Goal: Check status: Check status

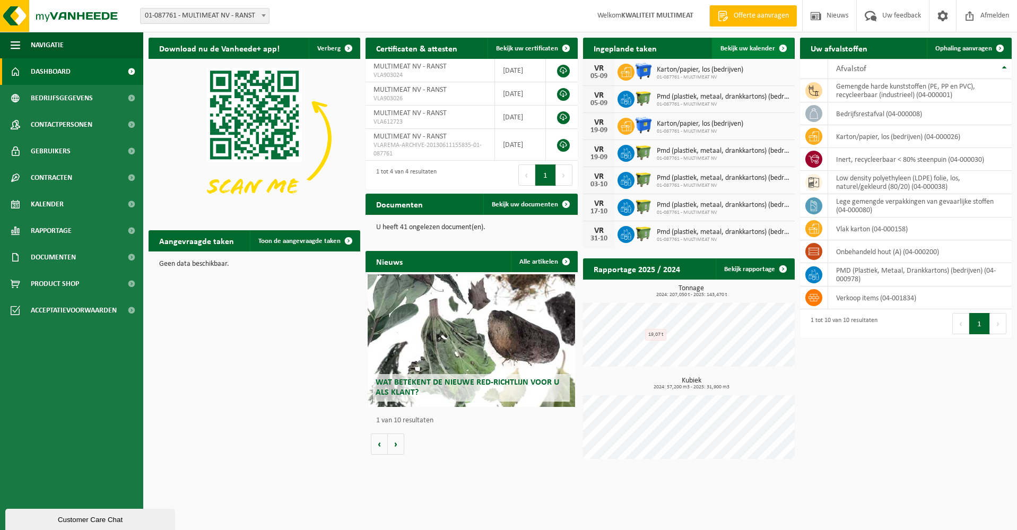
click at [781, 49] on span at bounding box center [783, 48] width 21 height 21
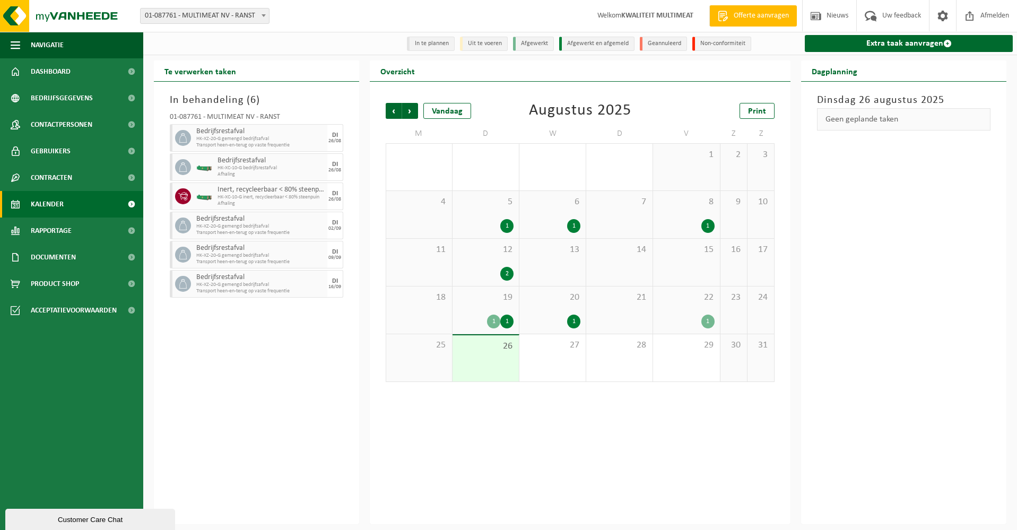
click at [575, 319] on div "1" at bounding box center [573, 322] width 13 height 14
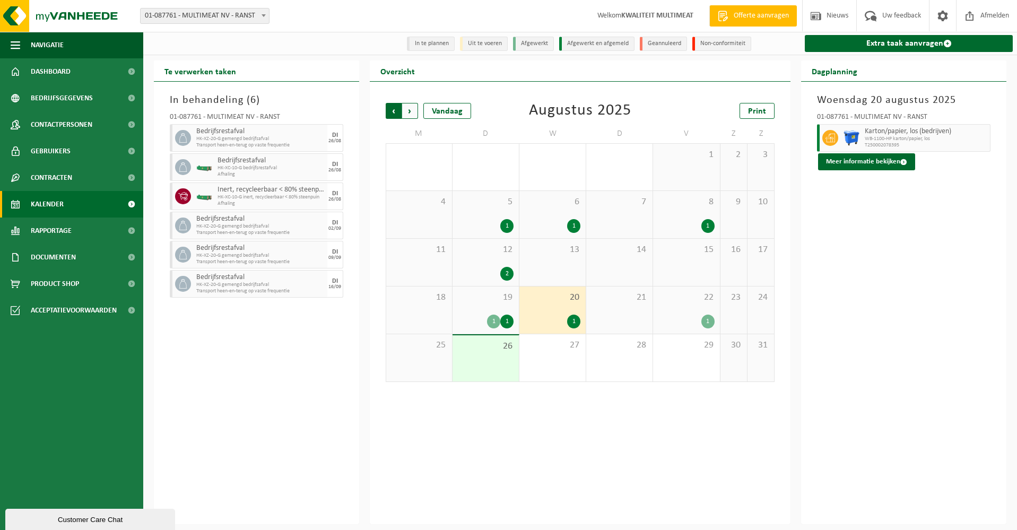
click at [407, 110] on span "Volgende" at bounding box center [410, 111] width 16 height 16
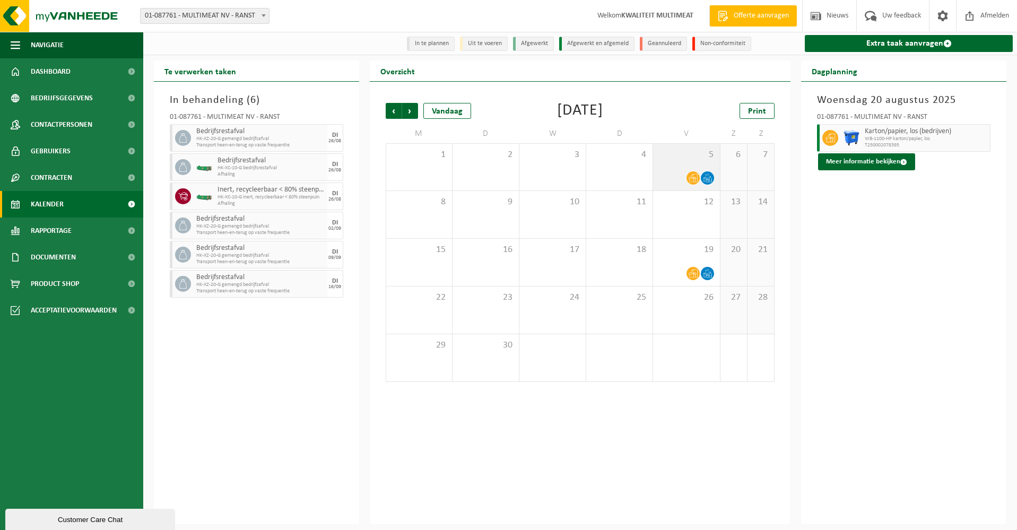
click at [690, 177] on icon at bounding box center [693, 178] width 9 height 8
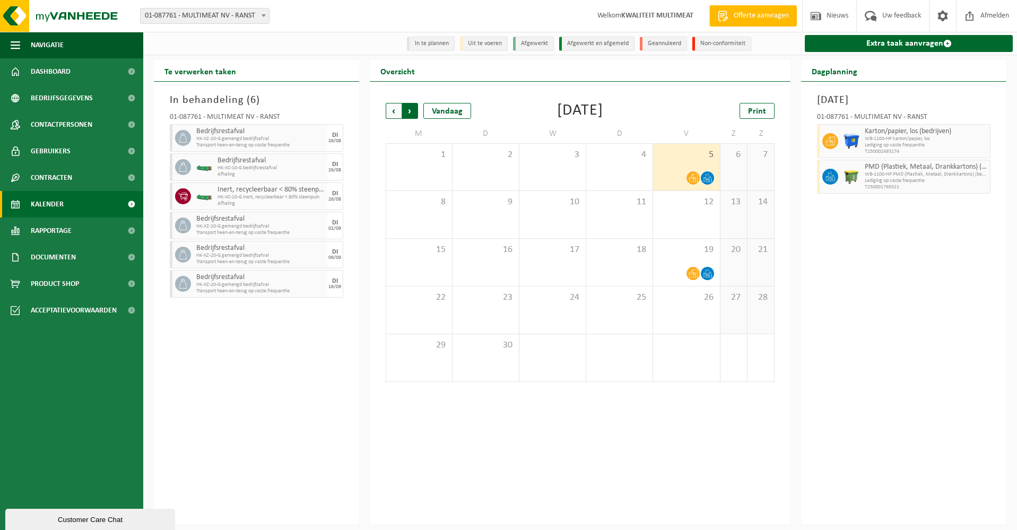
click at [393, 111] on span "Vorige" at bounding box center [394, 111] width 16 height 16
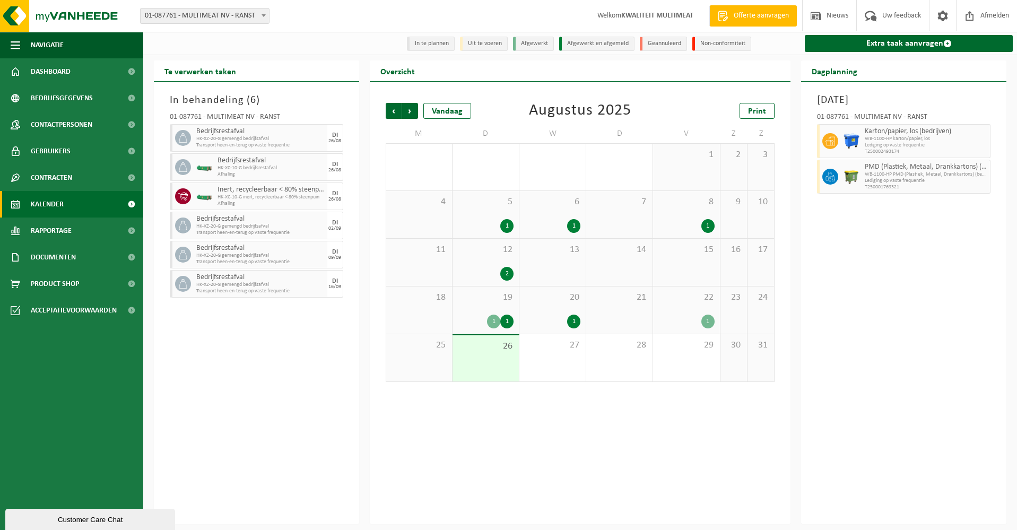
click at [574, 320] on div "1" at bounding box center [573, 322] width 13 height 14
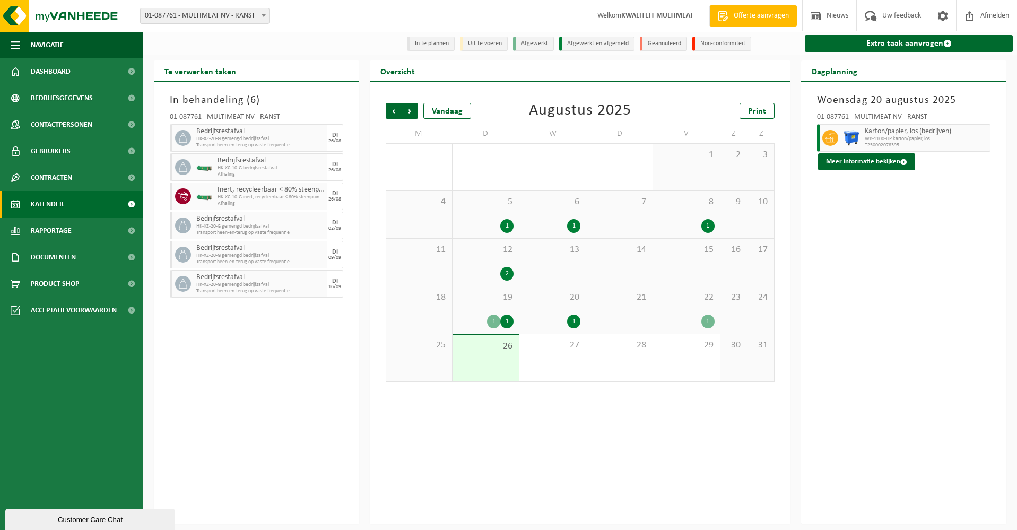
click at [709, 323] on div "1" at bounding box center [707, 322] width 13 height 14
click at [576, 321] on div "1" at bounding box center [573, 322] width 13 height 14
